Goal: Book appointment/travel/reservation

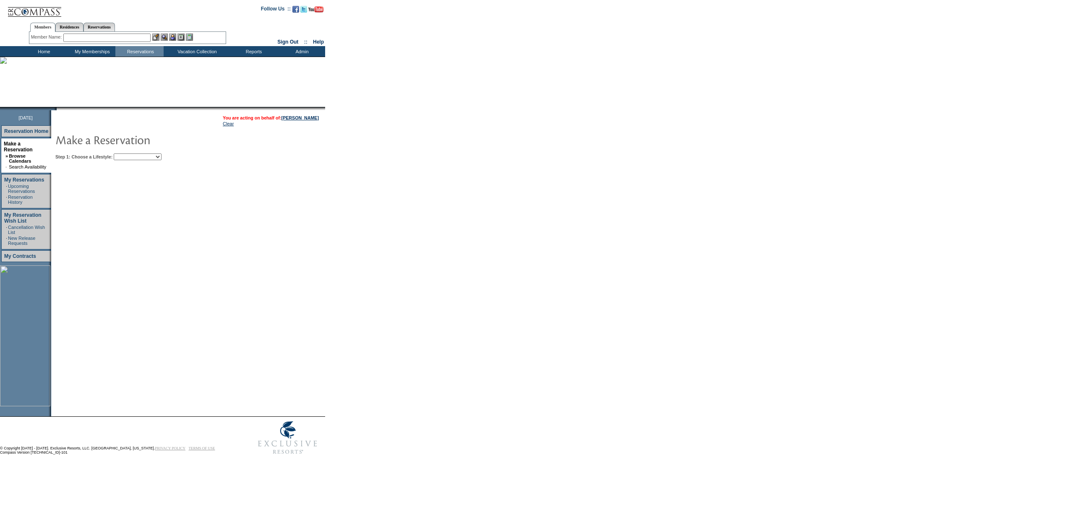
drag, startPoint x: 151, startPoint y: 144, endPoint x: 141, endPoint y: 155, distance: 14.8
click at [151, 146] on img at bounding box center [139, 139] width 168 height 17
click at [141, 155] on select "Beach Leisure Metropolitan Mountain OIAL for Adventure OIAL for Couples OIAL fo…" at bounding box center [138, 157] width 48 height 7
select select "Leisure"
click at [128, 154] on select "Beach Leisure Metropolitan Mountain OIAL for Adventure OIAL for Couples OIAL fo…" at bounding box center [138, 157] width 48 height 7
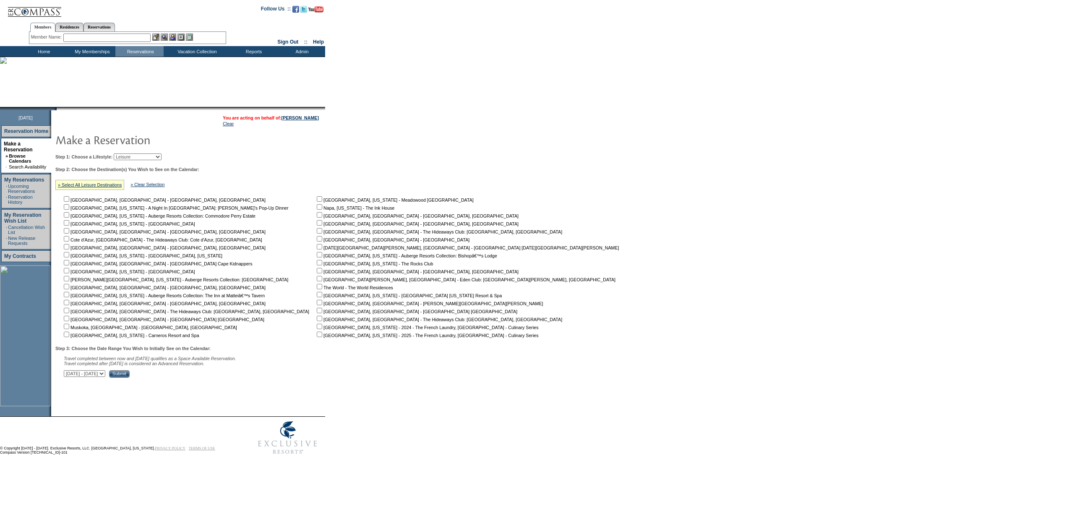
click at [67, 335] on input "checkbox" at bounding box center [66, 334] width 5 height 5
checkbox input "true"
click at [194, 380] on table "You are acting on behalf of: Steve Swoboda Clear Step 1: Choose a Lifestyle: Be…" at bounding box center [339, 245] width 576 height 270
click at [194, 370] on div "Step 3: Choose the Date Range You Wish to Initially See on the Calendar: Travel…" at bounding box center [339, 362] width 569 height 32
click at [130, 374] on input "Submit" at bounding box center [119, 374] width 21 height 8
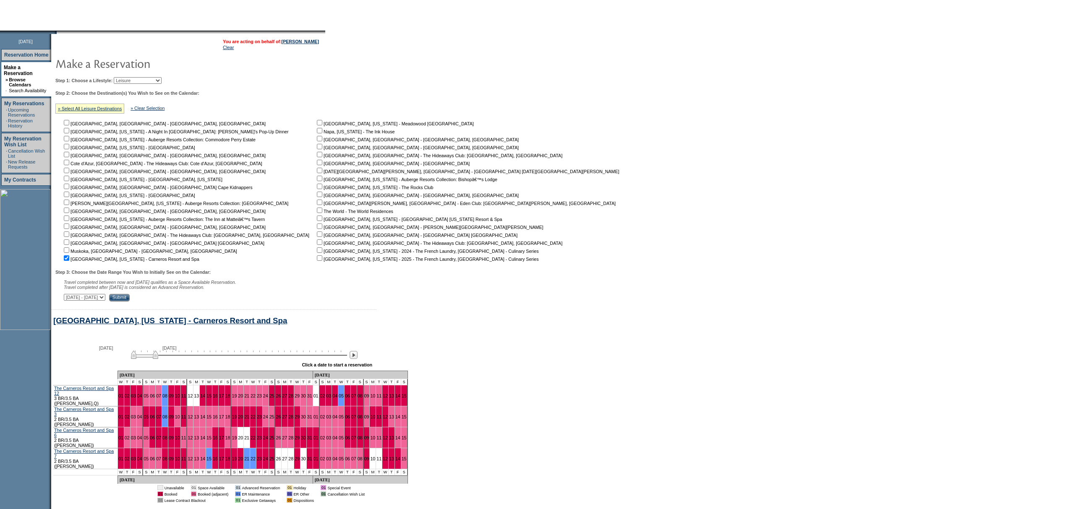
scroll to position [57, 0]
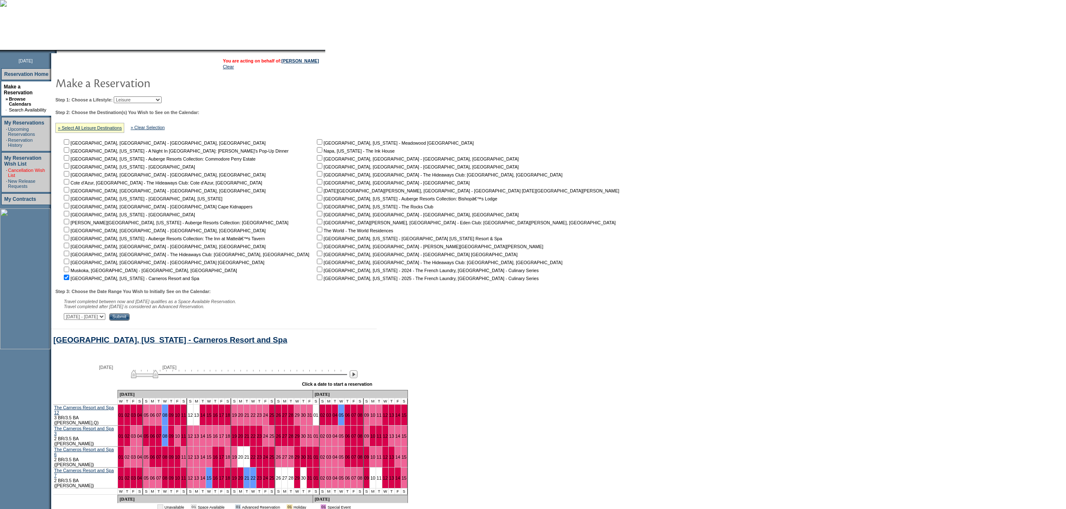
click at [37, 168] on link "Cancellation Wish List" at bounding box center [26, 173] width 37 height 10
